Goal: Information Seeking & Learning: Check status

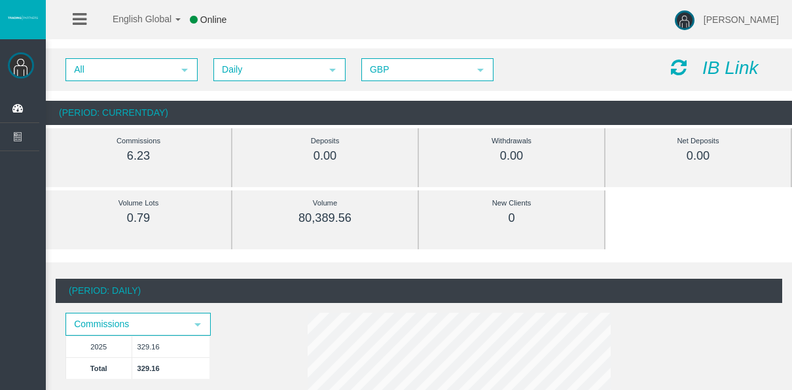
scroll to position [65, 0]
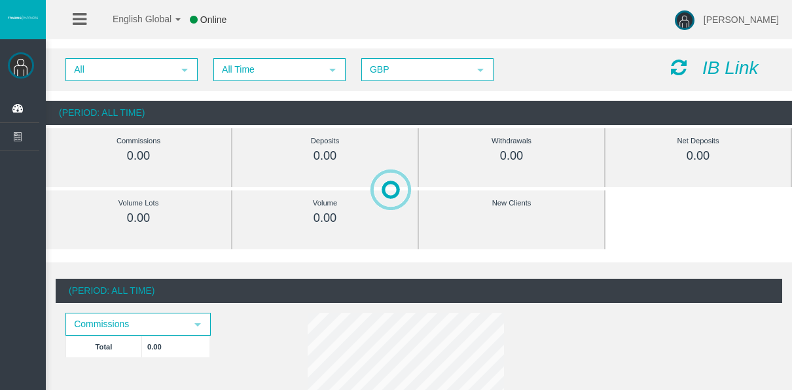
click at [227, 81] on div "All select All Time select 5 GBP select GBP IB Link" at bounding box center [419, 69] width 747 height 43
click at [227, 77] on span "All Time" at bounding box center [268, 70] width 106 height 20
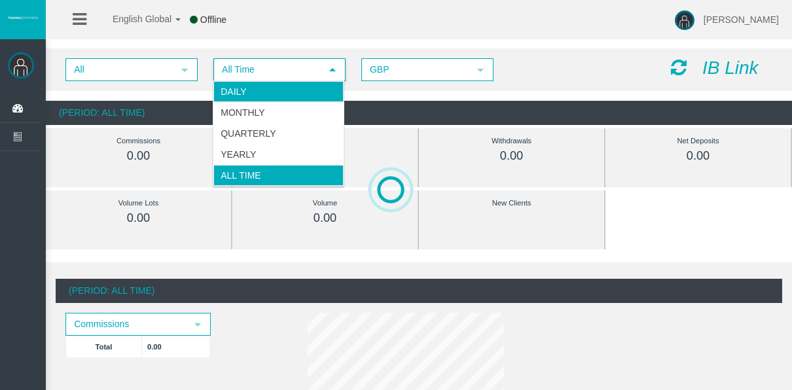
click at [234, 93] on li "Daily" at bounding box center [279, 91] width 130 height 21
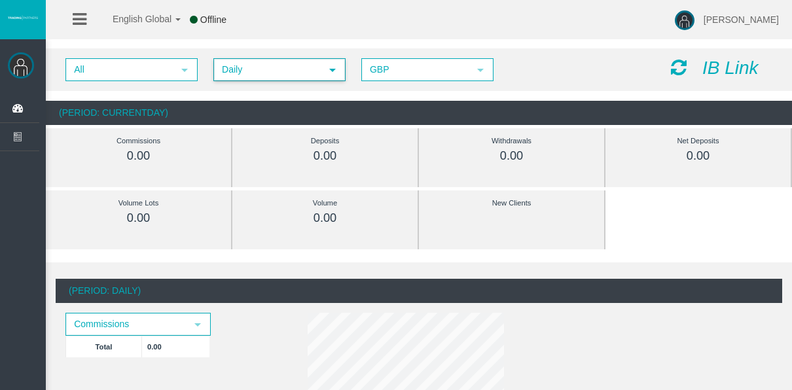
click at [246, 77] on span "Daily" at bounding box center [268, 70] width 106 height 20
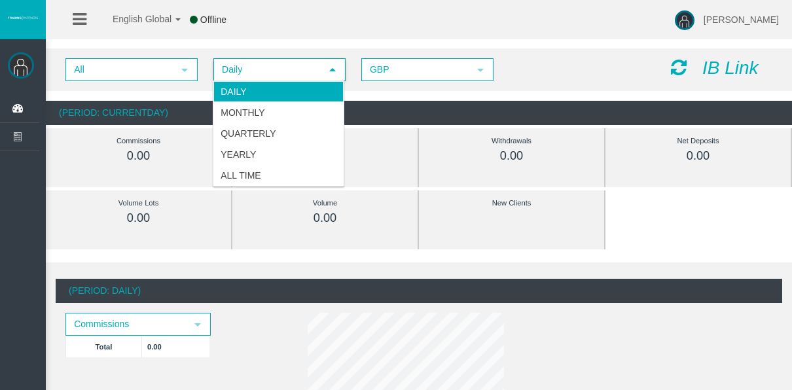
click at [244, 86] on li "Daily" at bounding box center [279, 91] width 130 height 21
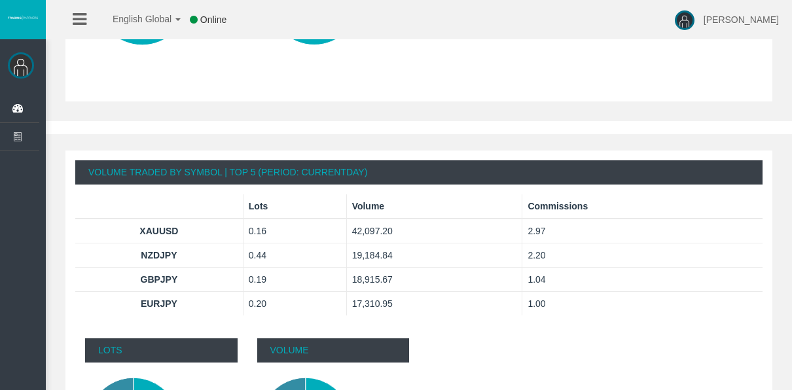
scroll to position [750, 0]
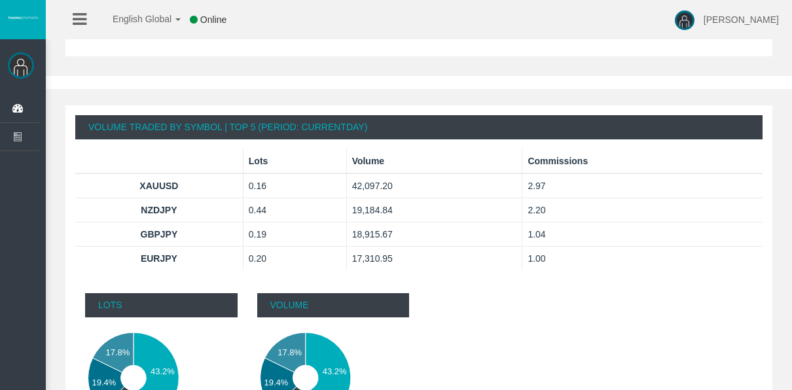
click at [452, 278] on div "Volume Traded By Symbol | Top 5 (Period: CurrentDay) Lots Volume Commissions [G…" at bounding box center [419, 194] width 688 height 178
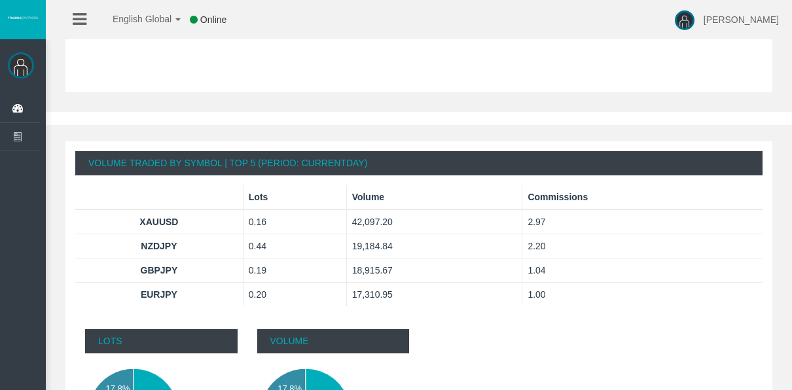
scroll to position [706, 0]
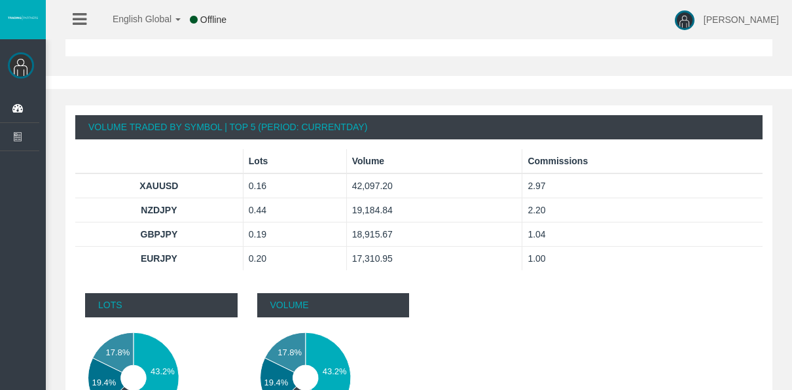
drag, startPoint x: 767, startPoint y: 264, endPoint x: 762, endPoint y: 254, distance: 11.1
click at [762, 254] on div "Volume Traded By Symbol | Top 5 (Period: CurrentDay) Lots Volume Commissions [G…" at bounding box center [418, 292] width 707 height 375
drag, startPoint x: 755, startPoint y: 242, endPoint x: 711, endPoint y: 242, distance: 44.5
click at [745, 242] on td "1.04" at bounding box center [643, 235] width 240 height 24
click at [710, 243] on td "1.04" at bounding box center [643, 235] width 240 height 24
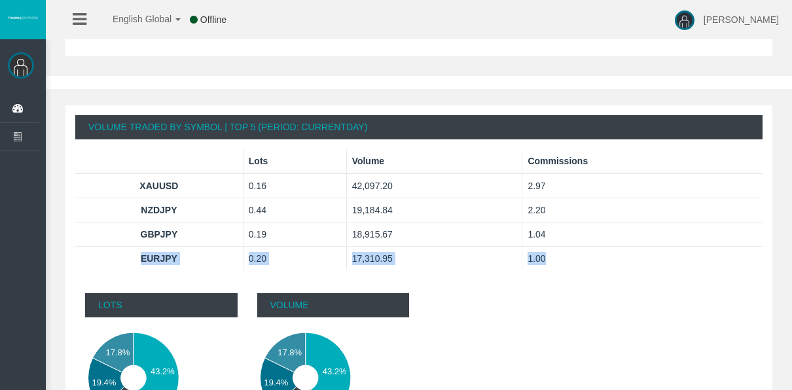
click at [582, 246] on tbody "XAUUSD 0.16 42,097.20 2.97 NZDJPY 0.44 19,184.84 2.20 0.19" at bounding box center [419, 222] width 688 height 97
drag, startPoint x: 582, startPoint y: 246, endPoint x: 519, endPoint y: 244, distance: 62.9
click at [519, 244] on td "18,915.67" at bounding box center [434, 235] width 176 height 24
click at [366, 236] on td "18,915.67" at bounding box center [434, 235] width 176 height 24
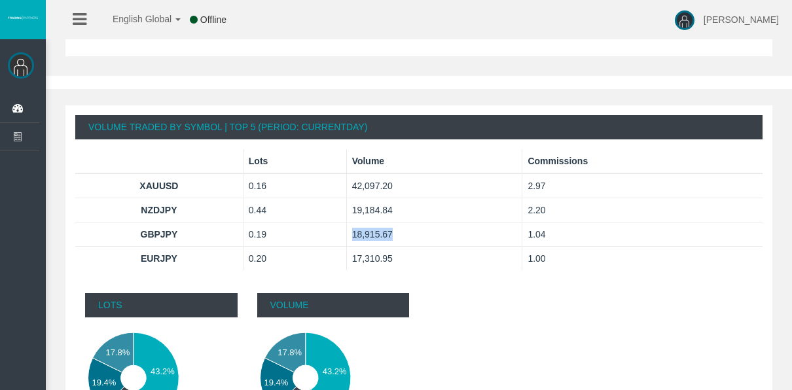
drag, startPoint x: 366, startPoint y: 236, endPoint x: 466, endPoint y: 238, distance: 100.2
click at [466, 238] on td "18,915.67" at bounding box center [434, 235] width 176 height 24
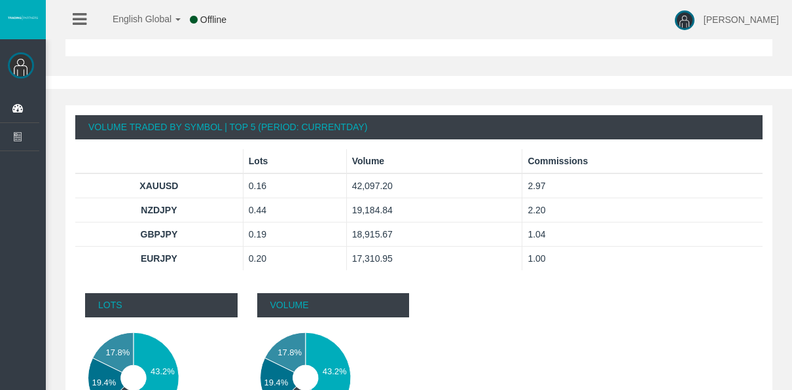
drag, startPoint x: 466, startPoint y: 238, endPoint x: 582, endPoint y: 241, distance: 116.0
click at [582, 241] on td "1.04" at bounding box center [643, 235] width 240 height 24
click at [590, 234] on td "1.04" at bounding box center [643, 235] width 240 height 24
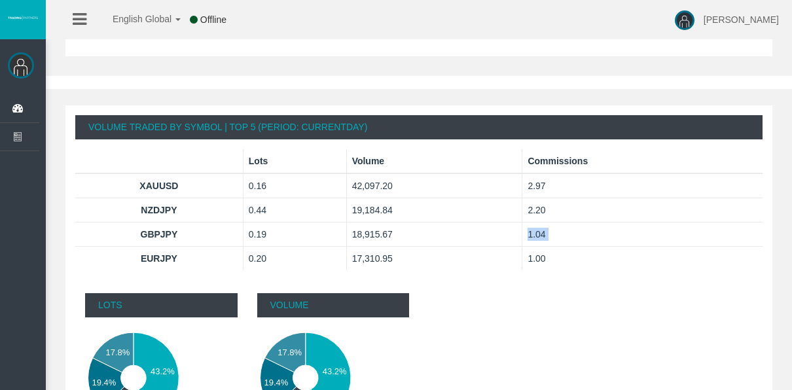
click at [590, 234] on td "1.04" at bounding box center [643, 235] width 240 height 24
drag, startPoint x: 590, startPoint y: 234, endPoint x: 696, endPoint y: 250, distance: 107.4
click at [696, 250] on td "1.00" at bounding box center [643, 259] width 240 height 24
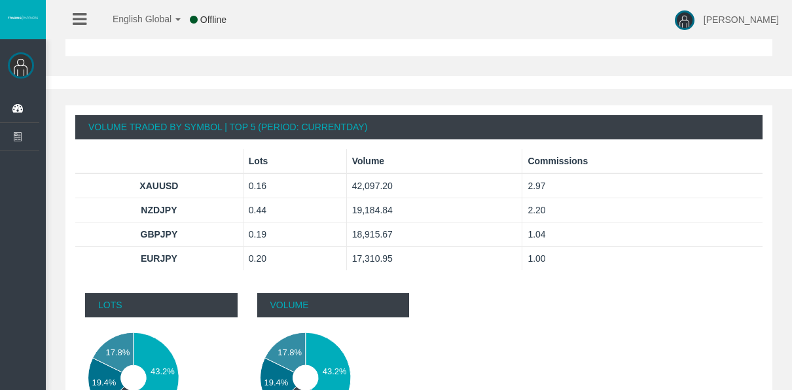
click at [707, 262] on td "1.00" at bounding box center [643, 259] width 240 height 24
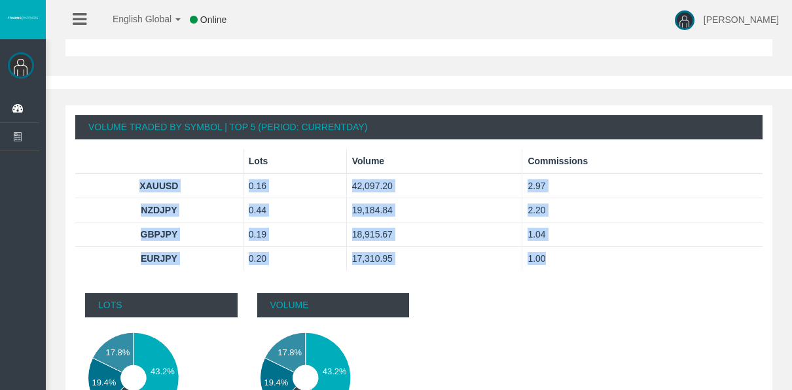
drag, startPoint x: 705, startPoint y: 265, endPoint x: 134, endPoint y: 184, distance: 577.4
click at [134, 184] on tbody "XAUUSD 0.16 42,097.20 2.97 NZDJPY 0.44 19,184.84 2.20 0.19" at bounding box center [419, 222] width 688 height 97
drag, startPoint x: 134, startPoint y: 184, endPoint x: 174, endPoint y: 185, distance: 40.6
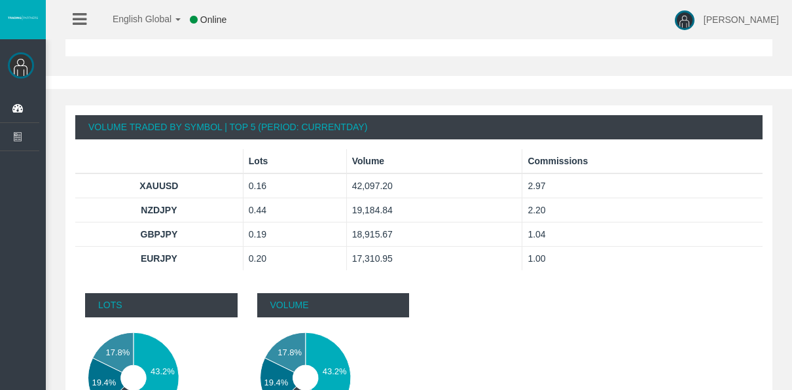
drag, startPoint x: 174, startPoint y: 185, endPoint x: 314, endPoint y: 93, distance: 166.9
click at [314, 93] on div "Volume Traded By Symbol | Top 5 (Period: CurrentDay) Lots Volume Commissions [G…" at bounding box center [419, 294] width 747 height 411
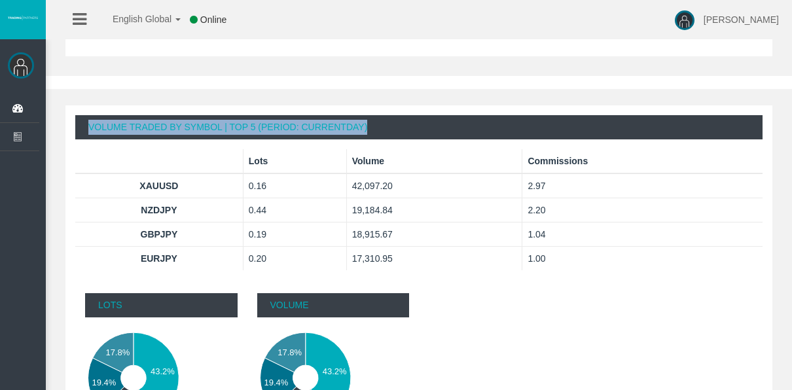
drag, startPoint x: 67, startPoint y: 181, endPoint x: 514, endPoint y: 280, distance: 457.5
click at [514, 280] on div "Volume Traded By Symbol | Top 5 (Period: CurrentDay) Lots Volume Commissions [G…" at bounding box center [419, 299] width 727 height 388
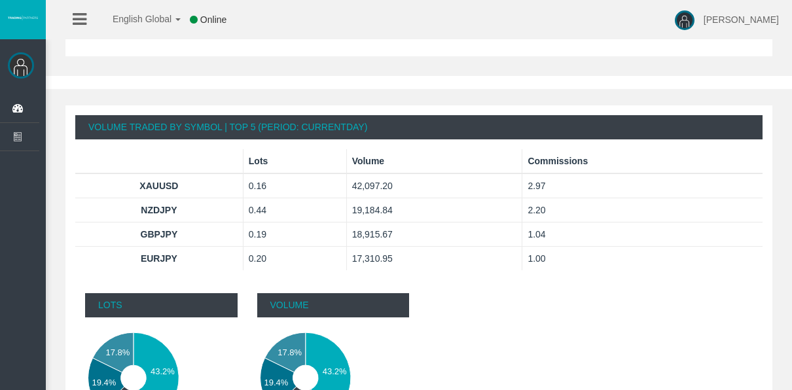
drag, startPoint x: 514, startPoint y: 280, endPoint x: 625, endPoint y: 307, distance: 113.9
click at [625, 307] on div "Lots 43.2% 19.7% 19.4% 17.8% 0 1 2 3 0 5000 10000 15000 20000 25000 30000 35000…" at bounding box center [419, 382] width 688 height 196
drag, startPoint x: 624, startPoint y: 307, endPoint x: 489, endPoint y: 283, distance: 137.0
click at [489, 284] on div "Lots 43.2% 19.7% 19.4% 17.8% 0 1 2 3 0 5000 10000 15000 20000 25000 30000 35000…" at bounding box center [419, 382] width 688 height 196
drag, startPoint x: 489, startPoint y: 283, endPoint x: 498, endPoint y: 284, distance: 9.3
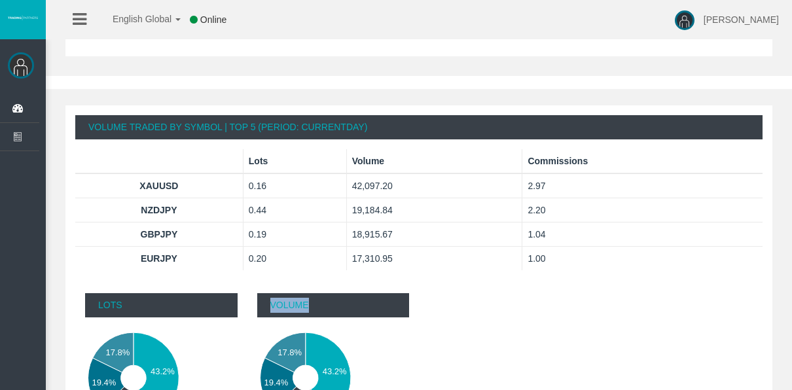
click at [498, 284] on div "Lots 43.2% 19.7% 19.4% 17.8% 0 1 2 3 0 5000 10000 15000 20000 25000 30000 35000…" at bounding box center [419, 382] width 688 height 196
click at [558, 278] on div "Volume Traded By Symbol | Top 5 (Period: CurrentDay) Lots Volume Commissions [G…" at bounding box center [419, 194] width 688 height 178
drag, startPoint x: 567, startPoint y: 270, endPoint x: 110, endPoint y: 191, distance: 463.2
click at [110, 191] on div "Volume Traded By Symbol | Top 5 (Period: CurrentDay) Lots Volume Commissions [G…" at bounding box center [419, 194] width 688 height 178
click at [451, 174] on td "42,097.20" at bounding box center [434, 186] width 176 height 25
